Goal: Contribute content: Add original content to the website for others to see

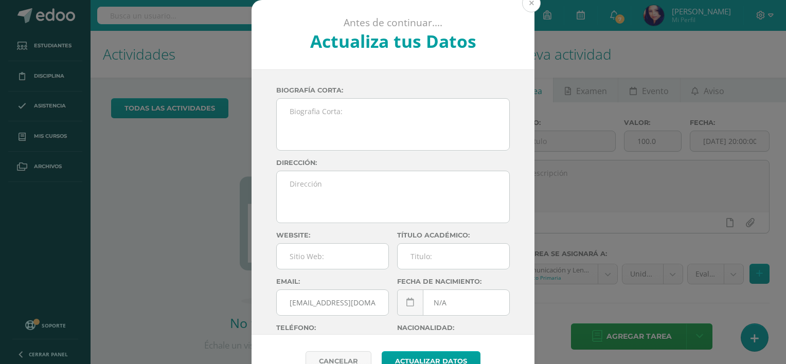
click at [527, 3] on button at bounding box center [531, 3] width 19 height 19
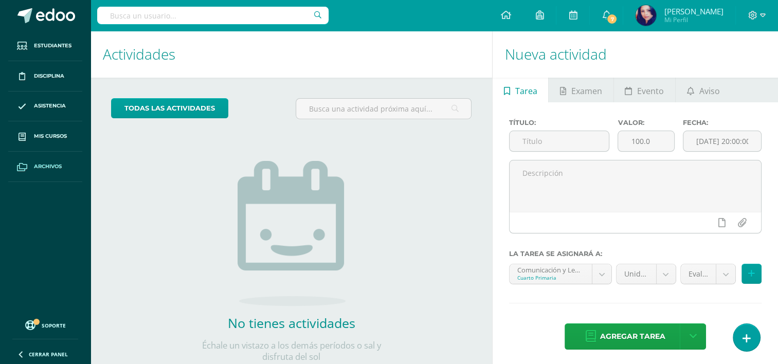
click at [64, 165] on link "Archivos" at bounding box center [45, 167] width 74 height 30
click at [50, 165] on span "Archivos" at bounding box center [48, 167] width 28 height 8
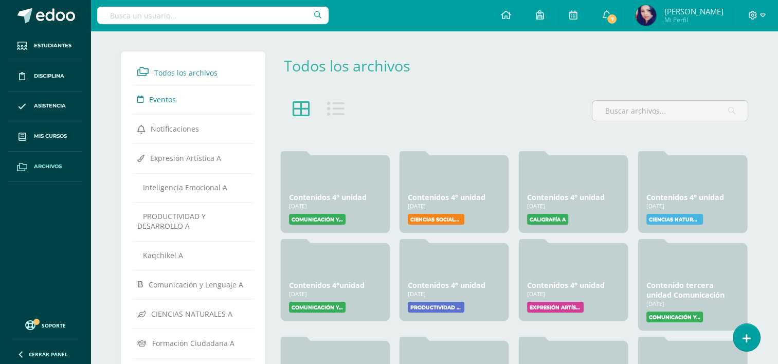
click at [157, 103] on span "Eventos" at bounding box center [162, 100] width 27 height 10
click at [167, 103] on span "Eventos" at bounding box center [162, 100] width 27 height 10
drag, startPoint x: 595, startPoint y: 94, endPoint x: 466, endPoint y: 190, distance: 161.5
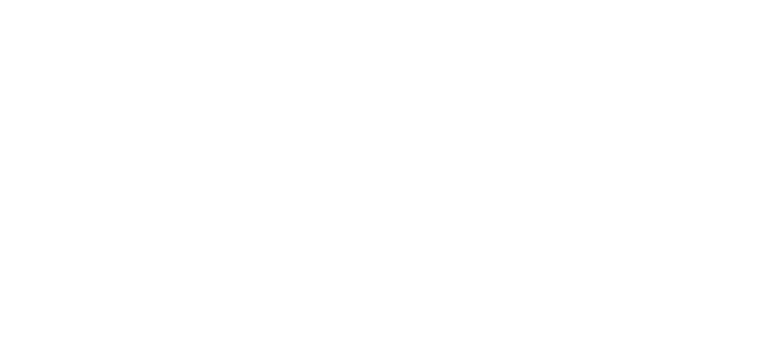
drag, startPoint x: 782, startPoint y: 71, endPoint x: 782, endPoint y: 88, distance: 17.5
click at [0, 0] on html at bounding box center [0, 0] width 0 height 0
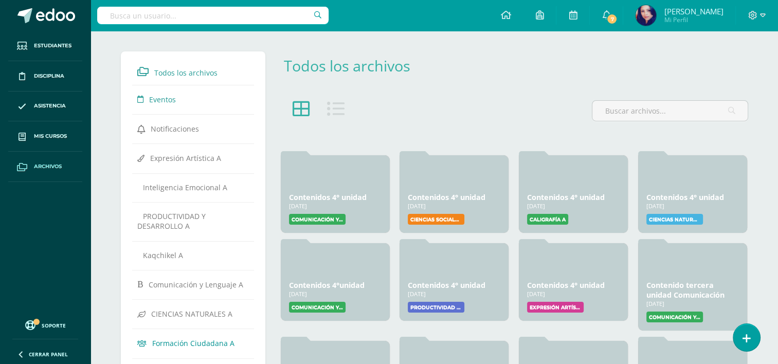
click at [211, 342] on span "Formación Ciudadana A" at bounding box center [193, 344] width 82 height 10
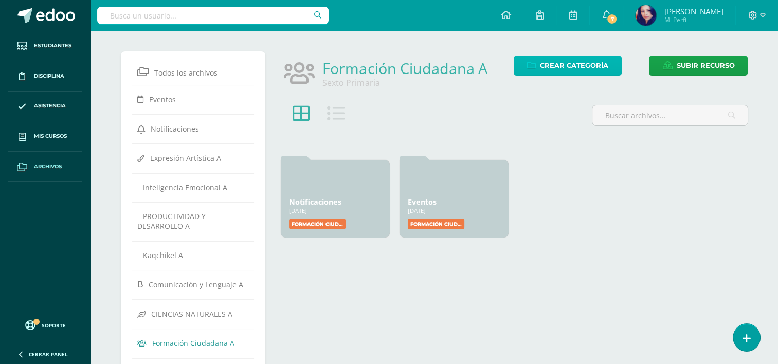
click at [602, 61] on span "Crear Categoría" at bounding box center [574, 65] width 68 height 19
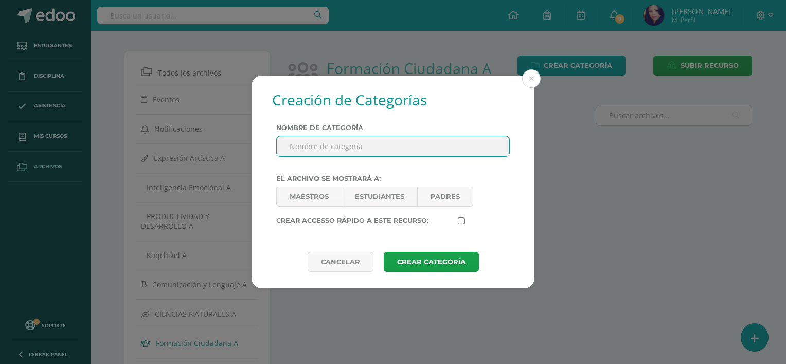
click at [436, 139] on input "Nombre de categoría" at bounding box center [393, 146] width 233 height 20
type input "Concurso sobre La corrupción"
click at [370, 196] on link "Estudiantes" at bounding box center [380, 197] width 76 height 20
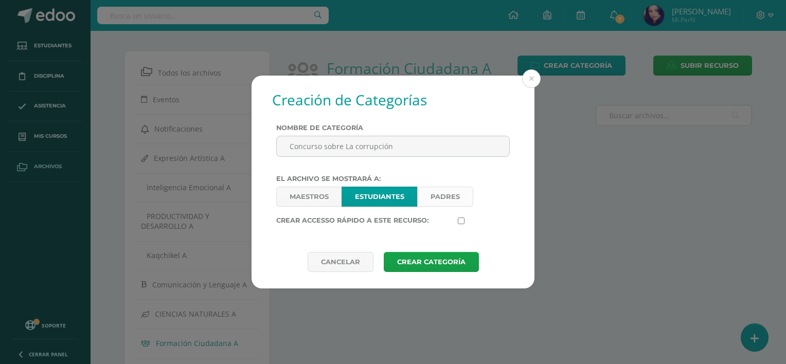
click at [433, 196] on link "Padres" at bounding box center [445, 197] width 56 height 20
click at [458, 221] on input "checkbox" at bounding box center [461, 221] width 7 height 7
checkbox input "true"
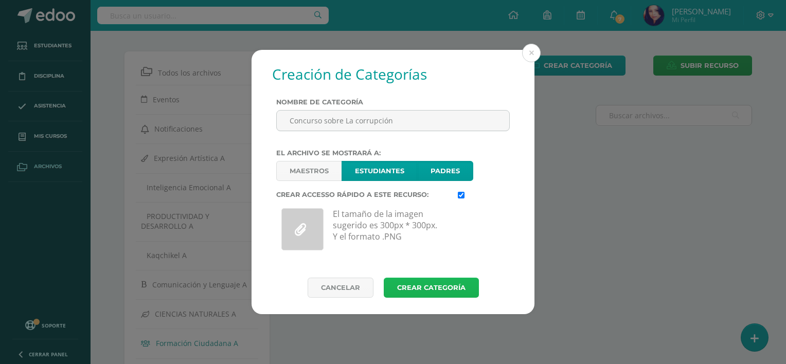
click at [430, 288] on button "Crear Categoría" at bounding box center [431, 288] width 95 height 20
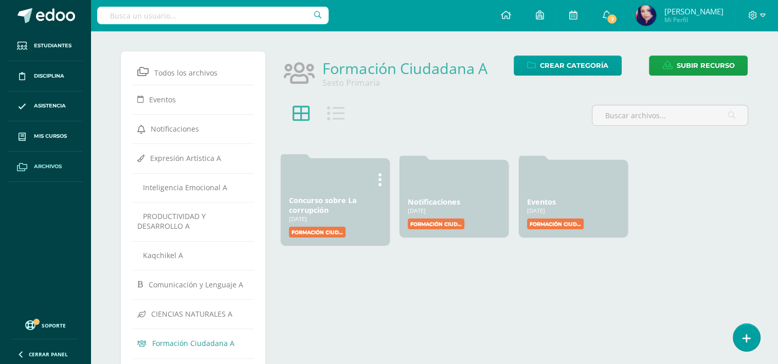
click at [317, 234] on label "Formación Ciudadana A" at bounding box center [317, 232] width 57 height 11
click at [346, 191] on div at bounding box center [335, 179] width 93 height 25
click at [378, 179] on icon at bounding box center [380, 179] width 4 height 16
click at [313, 192] on div "Concurso sobre La corrupción 10 Sep, 2025 10 Sep, 2025 Creado por: Aura Alvizur…" at bounding box center [335, 201] width 109 height 87
click at [311, 205] on link "Concurso sobre La corrupción" at bounding box center [323, 206] width 68 height 20
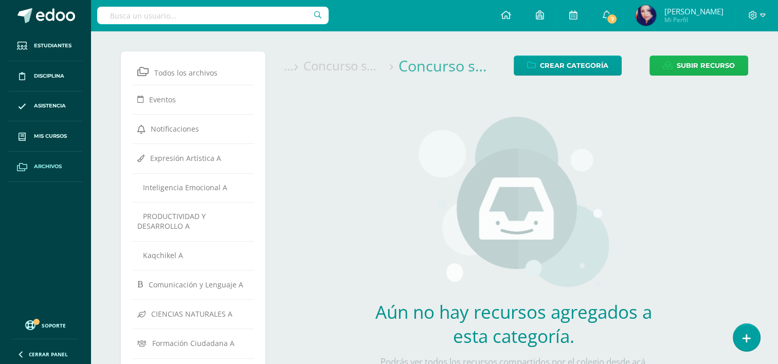
click at [685, 67] on span "Subir recurso" at bounding box center [706, 65] width 58 height 19
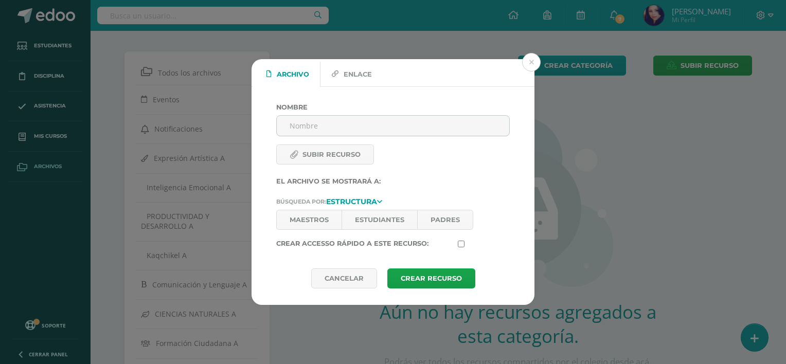
click at [340, 162] on input "Subir recurso" at bounding box center [346, 161] width 140 height 11
click at [378, 218] on link "Estudiantes" at bounding box center [380, 220] width 76 height 20
click at [439, 222] on link "Padres" at bounding box center [445, 220] width 56 height 20
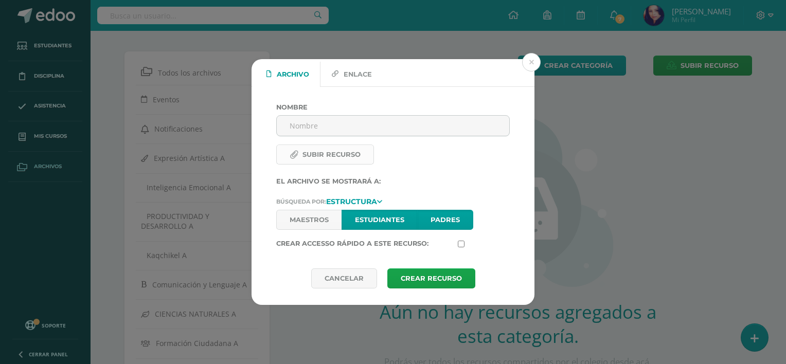
click at [311, 152] on label "Subir recurso" at bounding box center [325, 155] width 98 height 20
click at [311, 156] on input "Subir recurso" at bounding box center [346, 161] width 140 height 11
type input "C:\fakepath\1._Guía_y_bases_de_convocatoria_concurso_DPF[1].pdf"
click at [299, 220] on link "Maestros" at bounding box center [308, 220] width 65 height 20
click at [459, 245] on input "checkbox" at bounding box center [461, 244] width 7 height 7
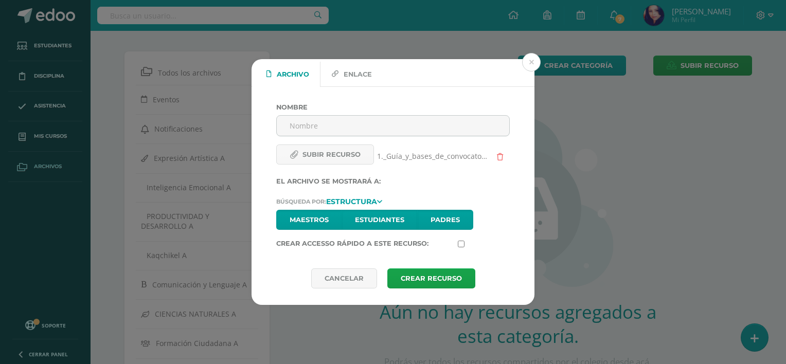
checkbox input "true"
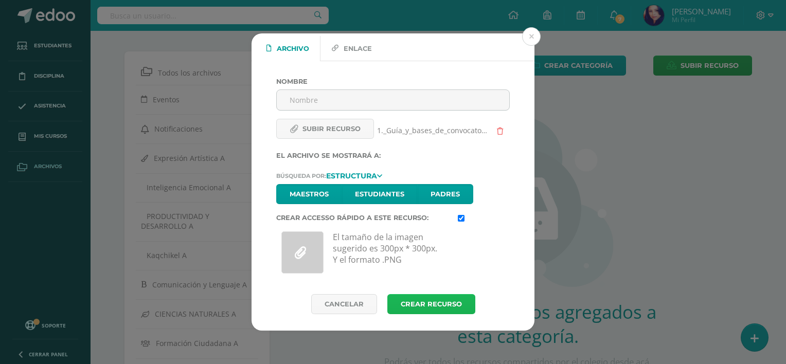
click at [425, 302] on button "Crear Recurso" at bounding box center [431, 304] width 88 height 20
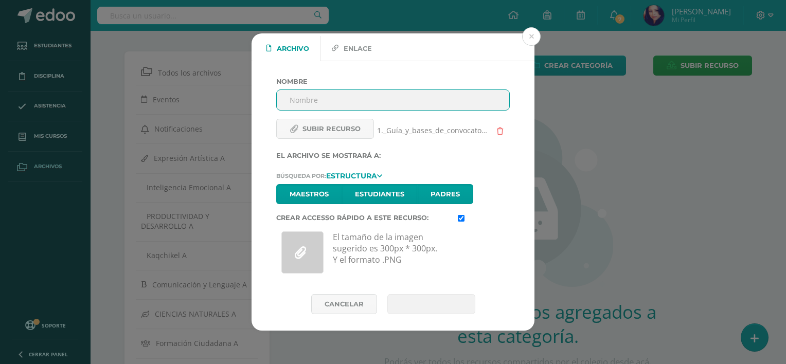
click at [382, 105] on input "Nombre" at bounding box center [393, 100] width 233 height 20
type input "Concurso contra La corrupción"
click at [429, 304] on span "submit" at bounding box center [431, 304] width 61 height 13
